Goal: Navigation & Orientation: Find specific page/section

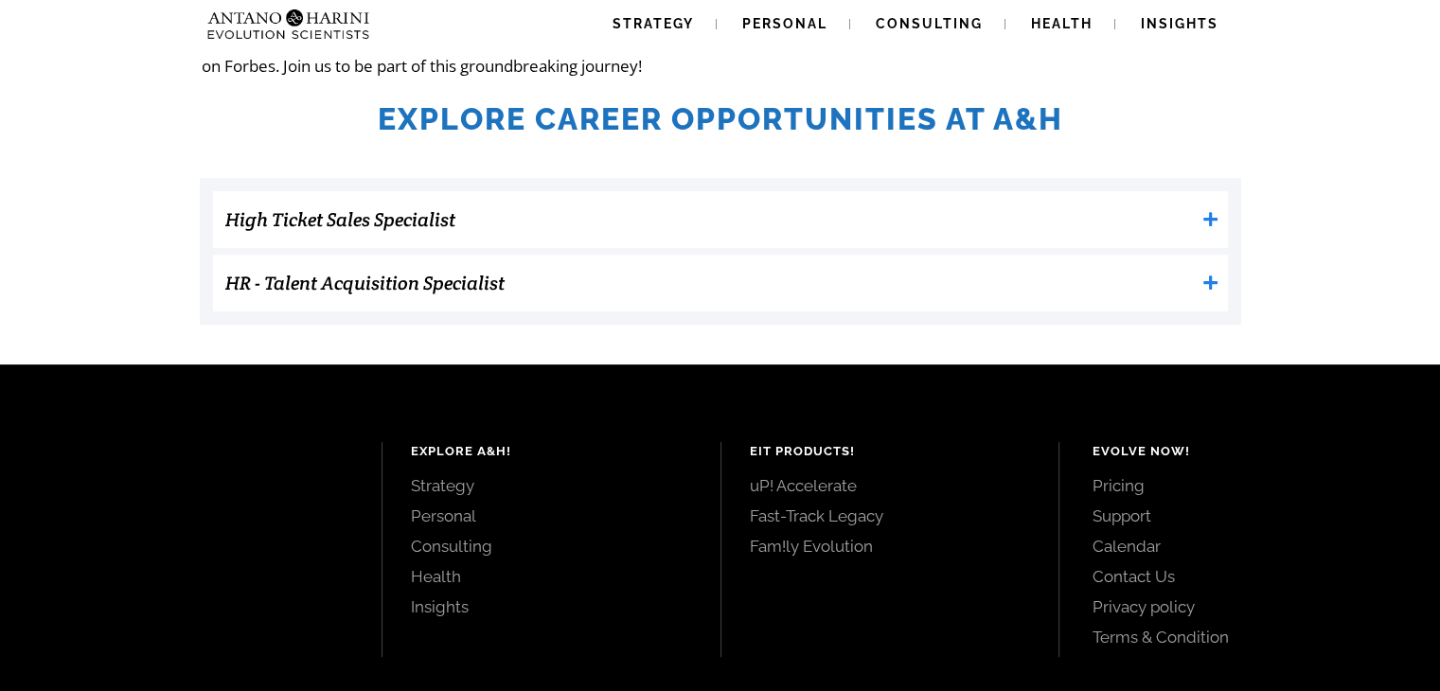
scroll to position [594, 0]
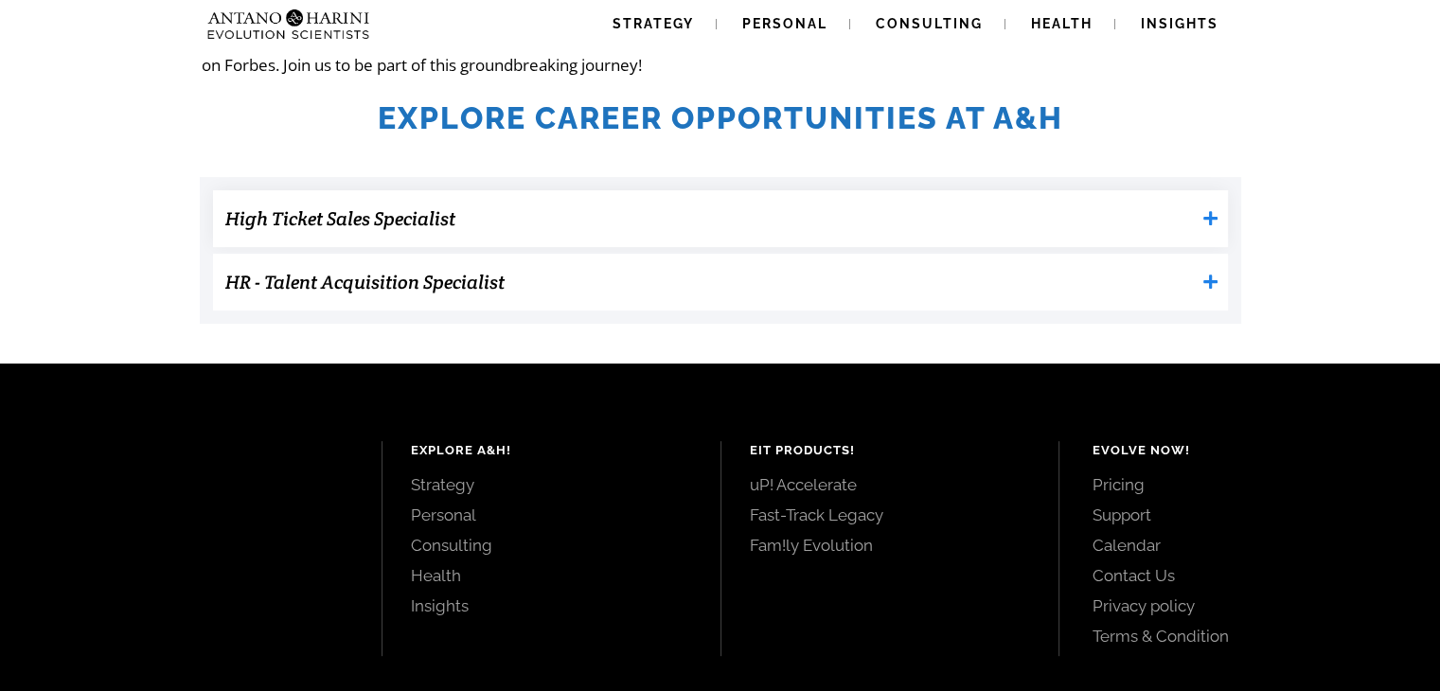
click at [1212, 218] on icon at bounding box center [1210, 218] width 14 height 14
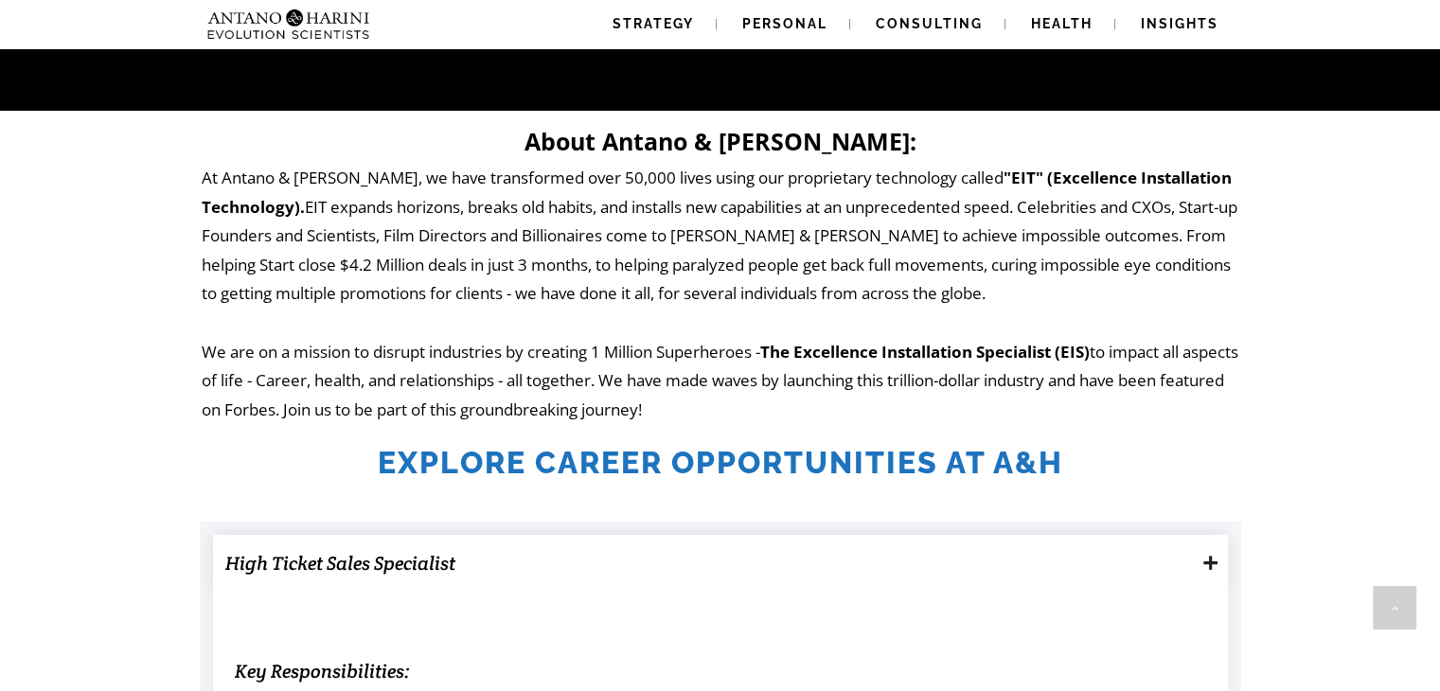
scroll to position [0, 0]
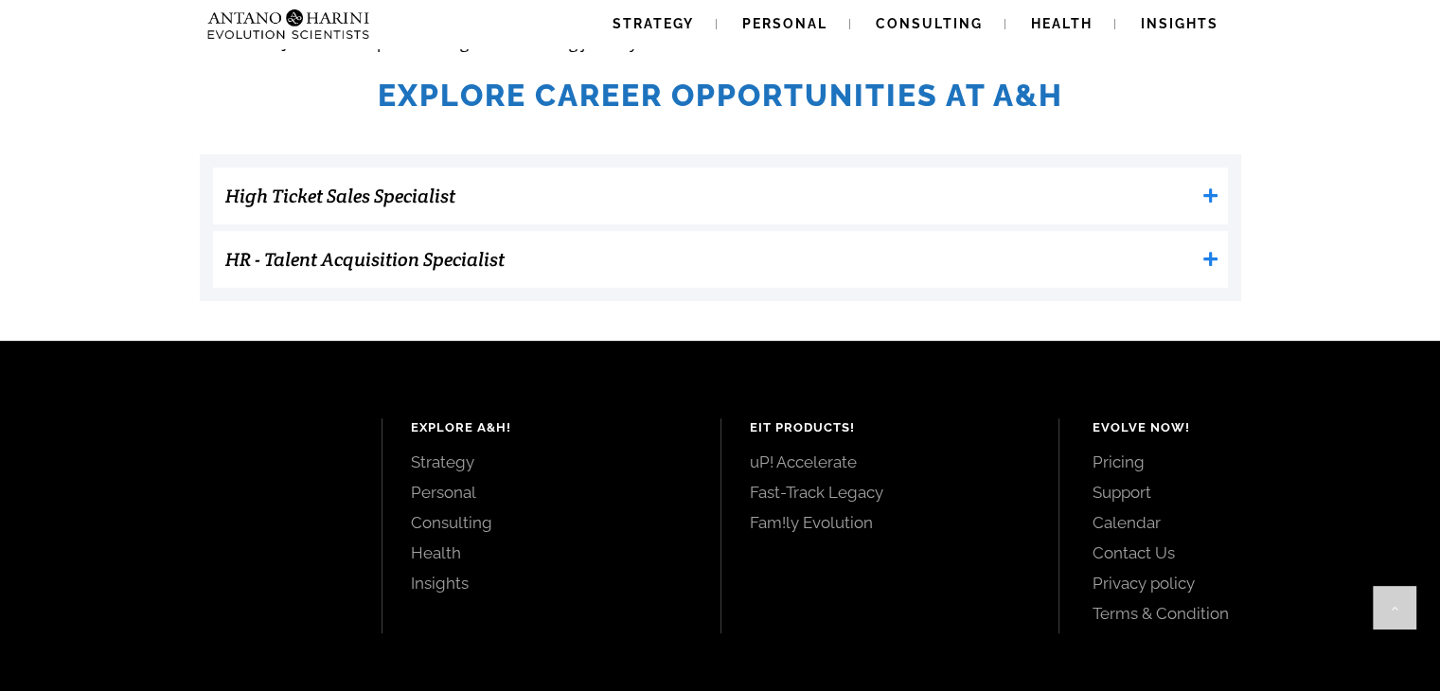
scroll to position [618, 0]
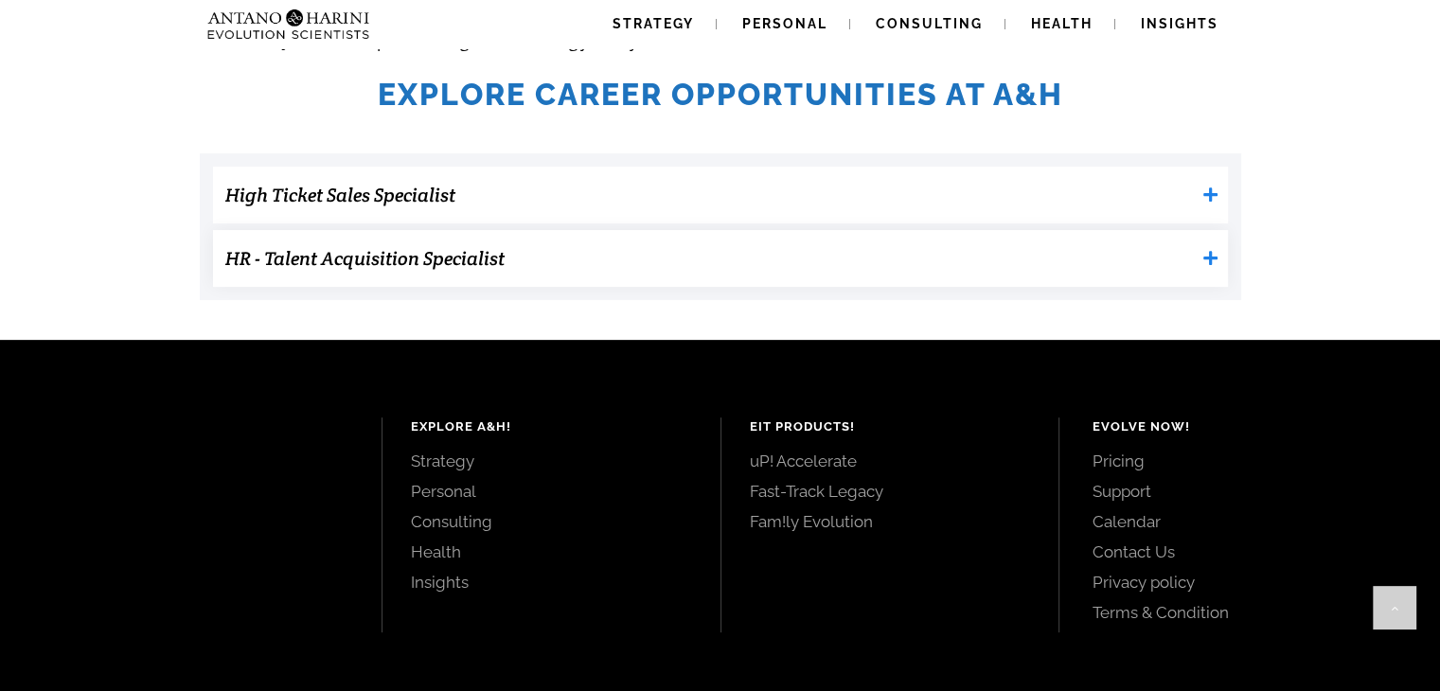
click at [1215, 257] on icon at bounding box center [1210, 258] width 14 height 14
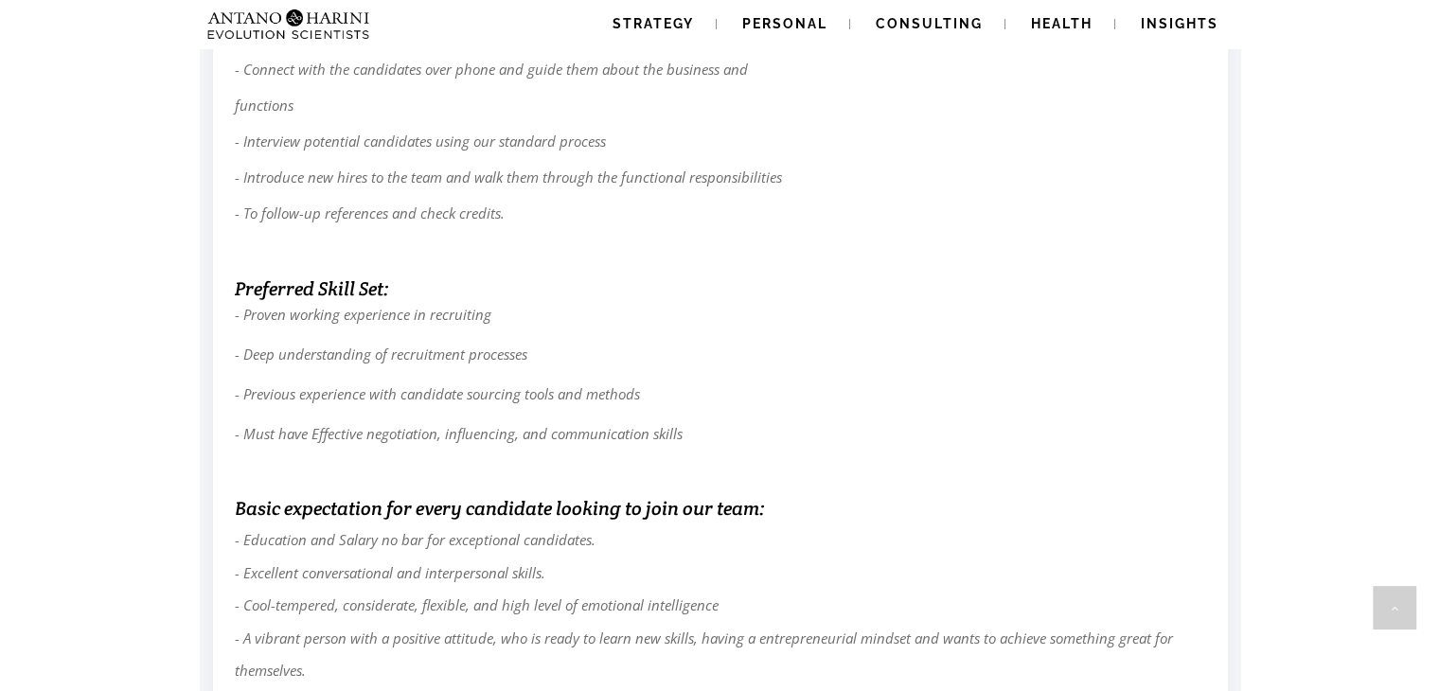
scroll to position [1258, 0]
click at [878, 24] on span "Consulting" at bounding box center [928, 23] width 107 height 15
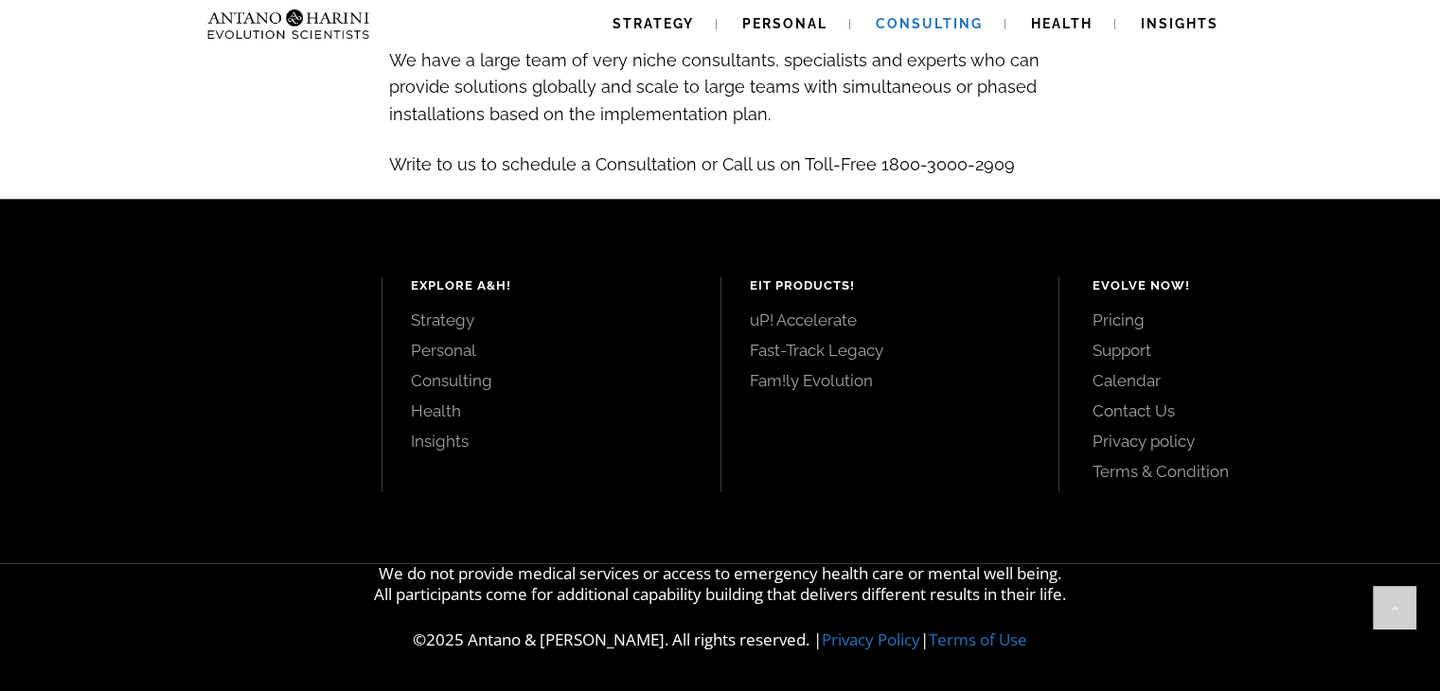
scroll to position [2255, 0]
